Goal: Book appointment/travel/reservation

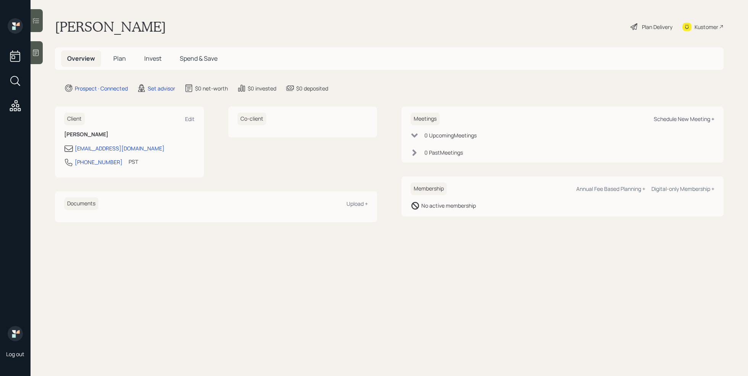
click at [691, 118] on div "Schedule New Meeting +" at bounding box center [684, 118] width 61 height 7
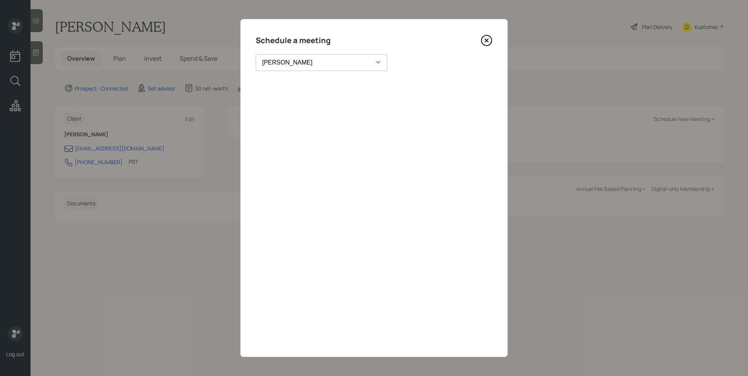
click at [307, 62] on select "[PERSON_NAME] [PERSON_NAME] [PERSON_NAME] [PERSON_NAME] [PERSON_NAME] [PERSON_N…" at bounding box center [322, 62] width 132 height 17
click at [256, 54] on select "[PERSON_NAME] [PERSON_NAME] [PERSON_NAME] [PERSON_NAME] [PERSON_NAME] [PERSON_N…" at bounding box center [322, 62] width 132 height 17
click at [313, 58] on select "[PERSON_NAME] [PERSON_NAME] [PERSON_NAME] [PERSON_NAME] [PERSON_NAME] [PERSON_N…" at bounding box center [315, 62] width 118 height 17
select select "round-[PERSON_NAME]"
click at [256, 54] on select "[PERSON_NAME] [PERSON_NAME] [PERSON_NAME] [PERSON_NAME] [PERSON_NAME] [PERSON_N…" at bounding box center [315, 62] width 118 height 17
